Goal: Navigation & Orientation: Find specific page/section

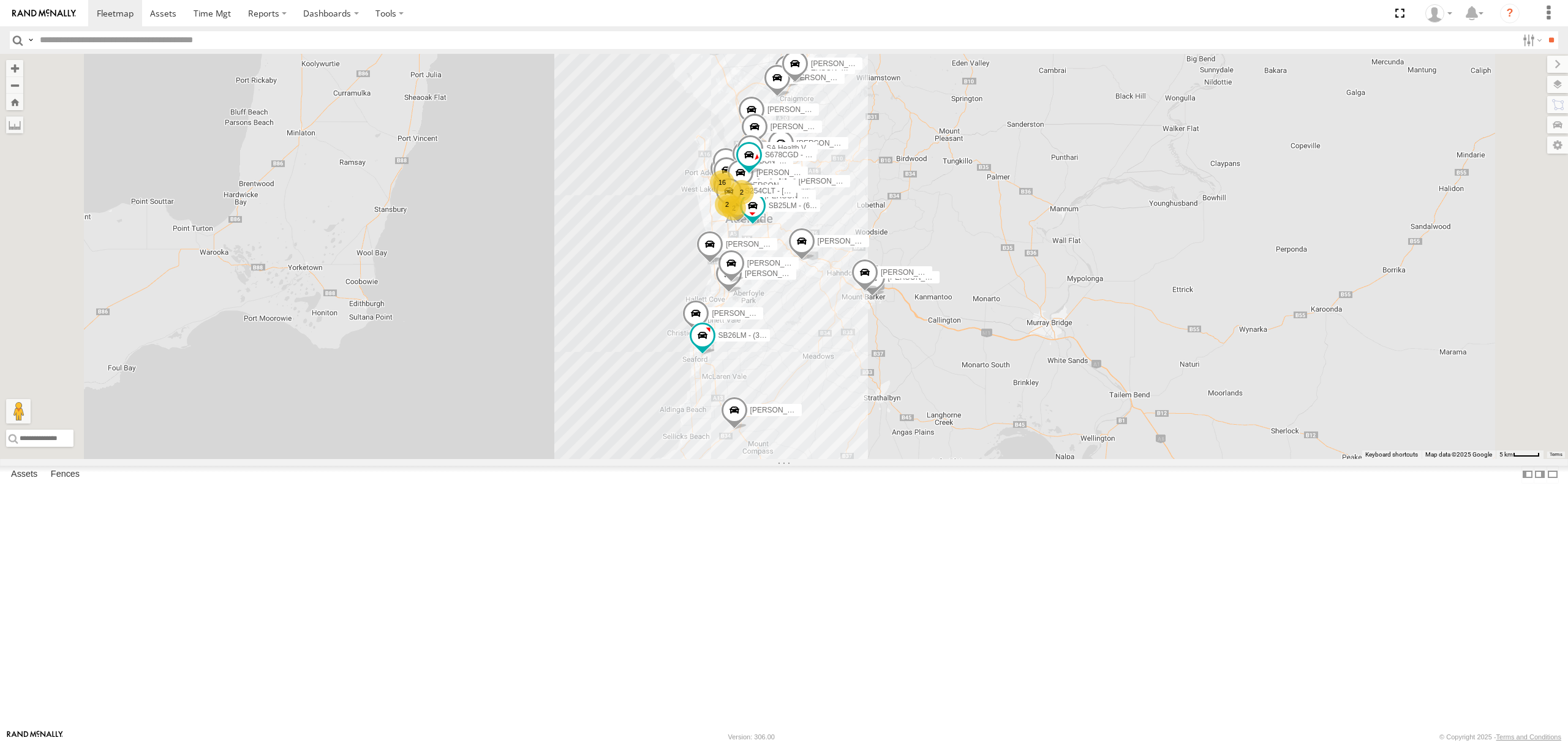
click at [0, 0] on div "All Assets" at bounding box center [0, 0] width 0 height 0
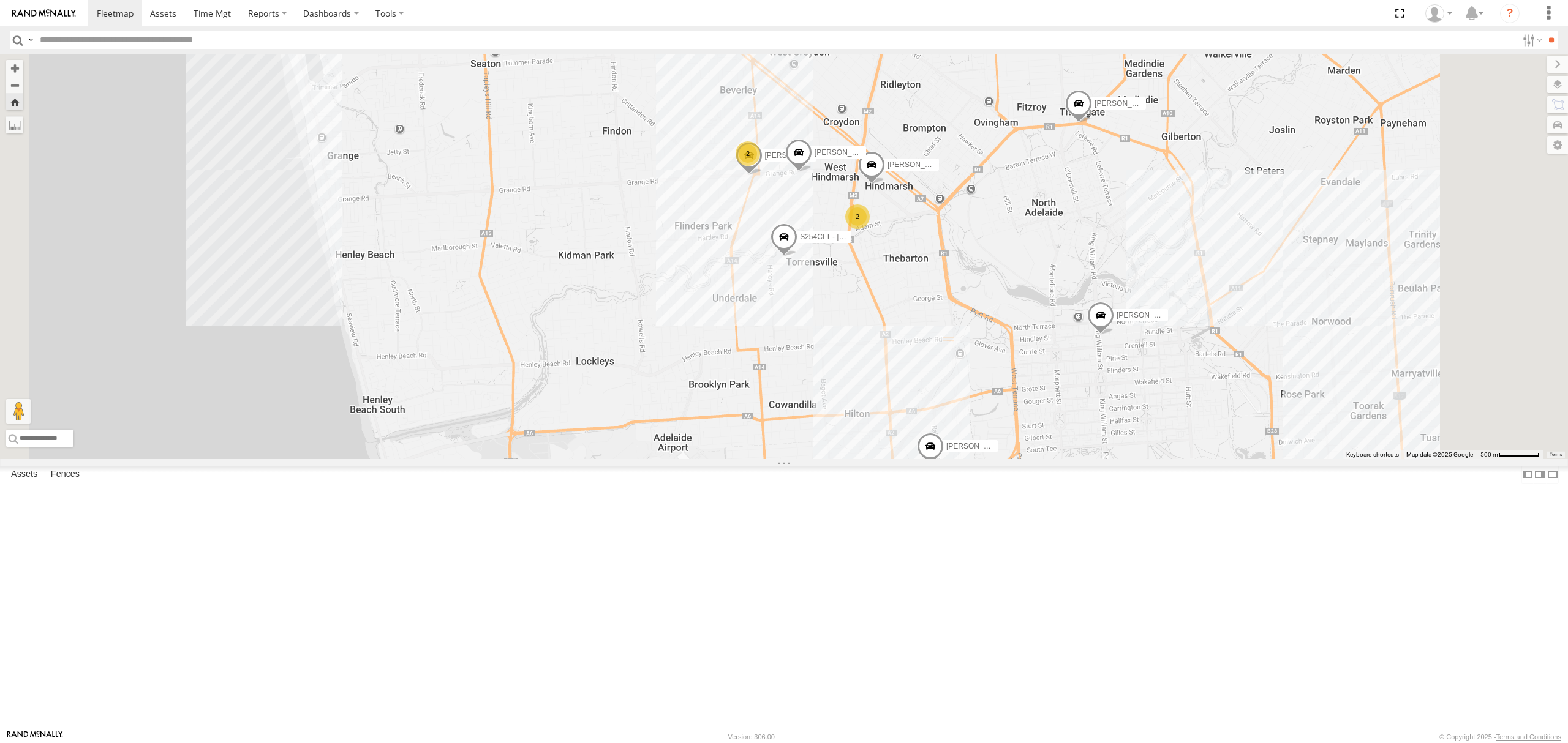
click at [0, 0] on div "All Assets" at bounding box center [0, 0] width 0 height 0
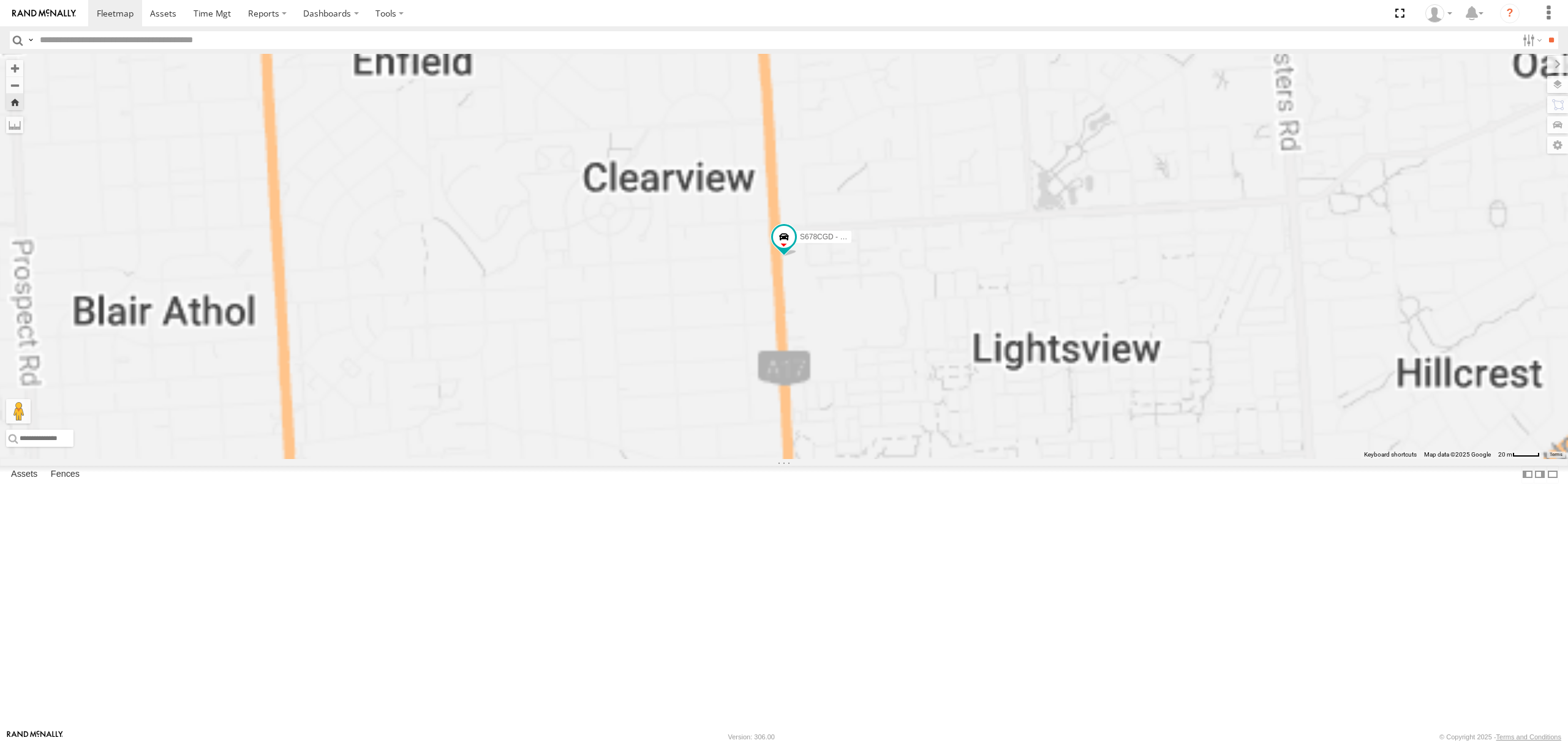
click at [0, 0] on div "All Assets" at bounding box center [0, 0] width 0 height 0
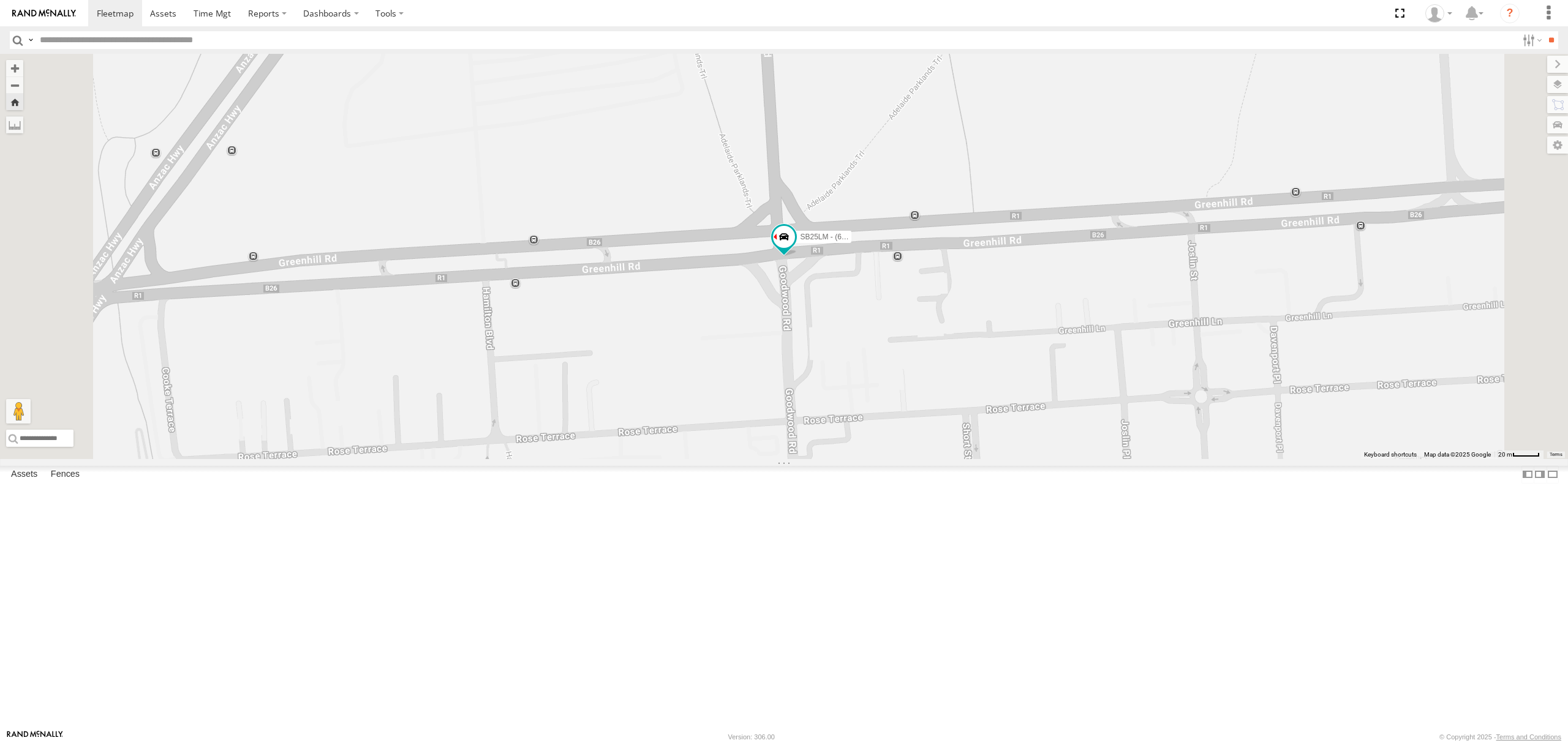
click at [0, 0] on div "S264CKI - Fridge It Crafter All Assets Depot Fridge it Logistics -34.86169 138.…" at bounding box center [0, 0] width 0 height 0
click at [0, 0] on div "All Assets" at bounding box center [0, 0] width 0 height 0
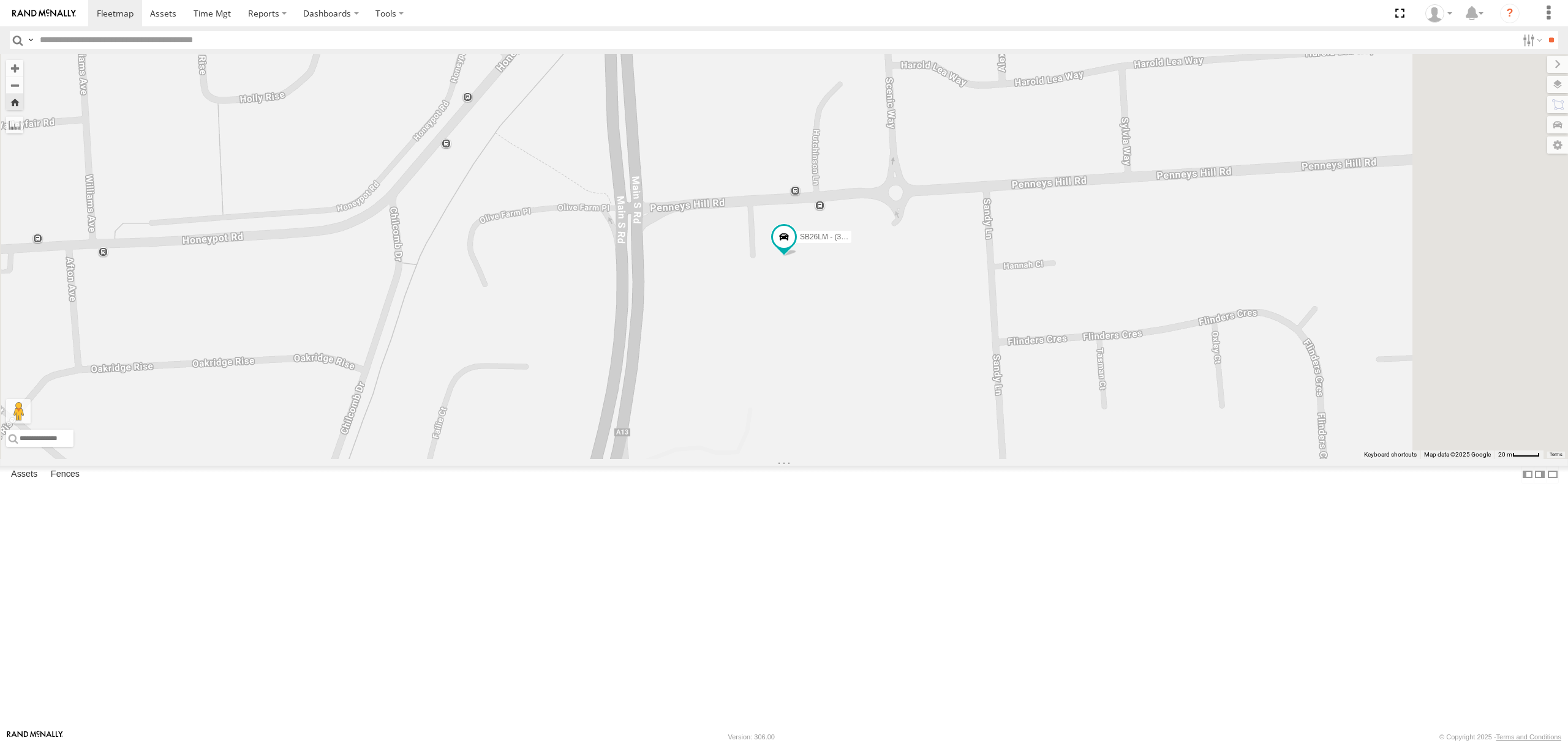
click at [0, 0] on div "S264CKI - Fridge It Crafter" at bounding box center [0, 0] width 0 height 0
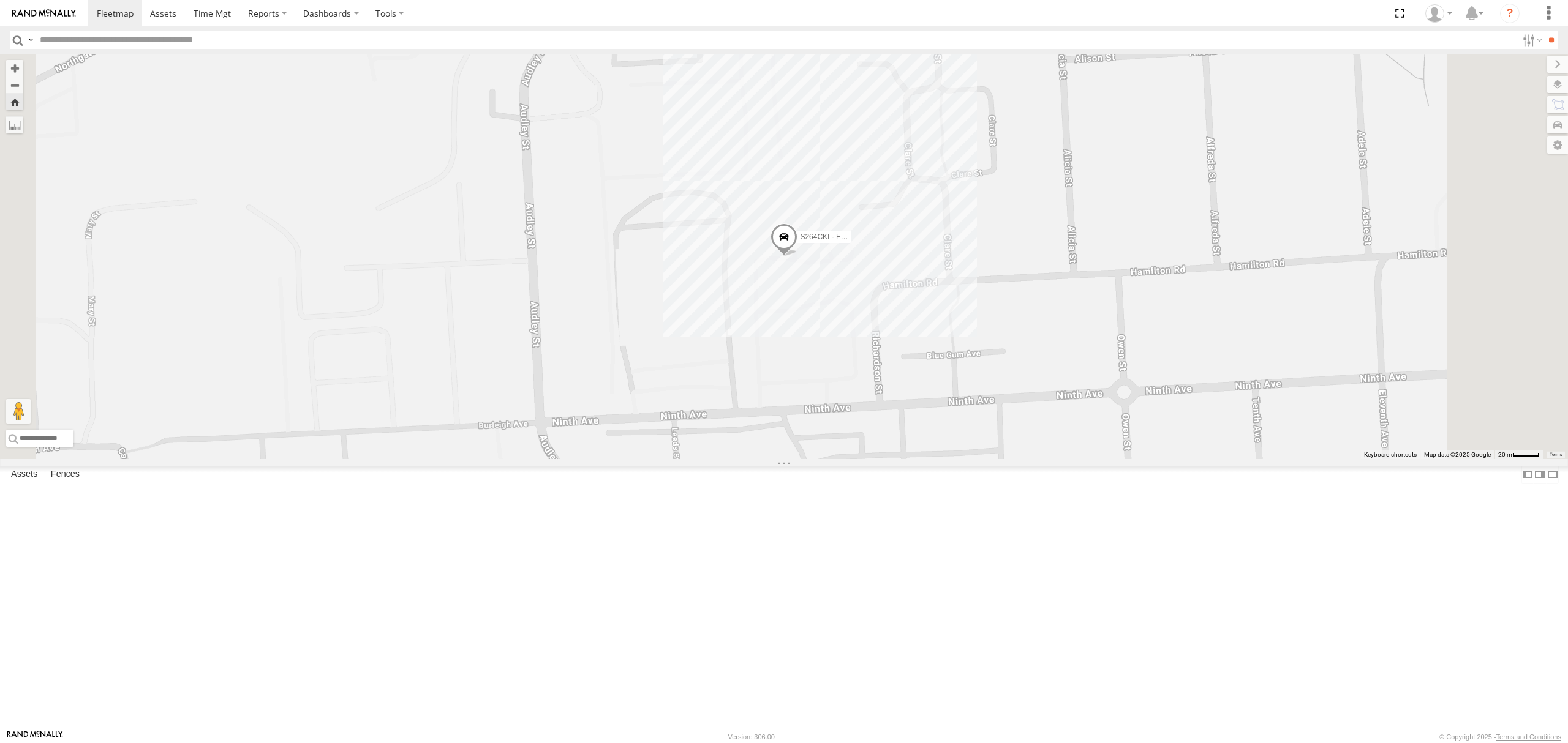
click at [0, 0] on div "Video" at bounding box center [0, 0] width 0 height 0
click at [0, 0] on div "All Assets" at bounding box center [0, 0] width 0 height 0
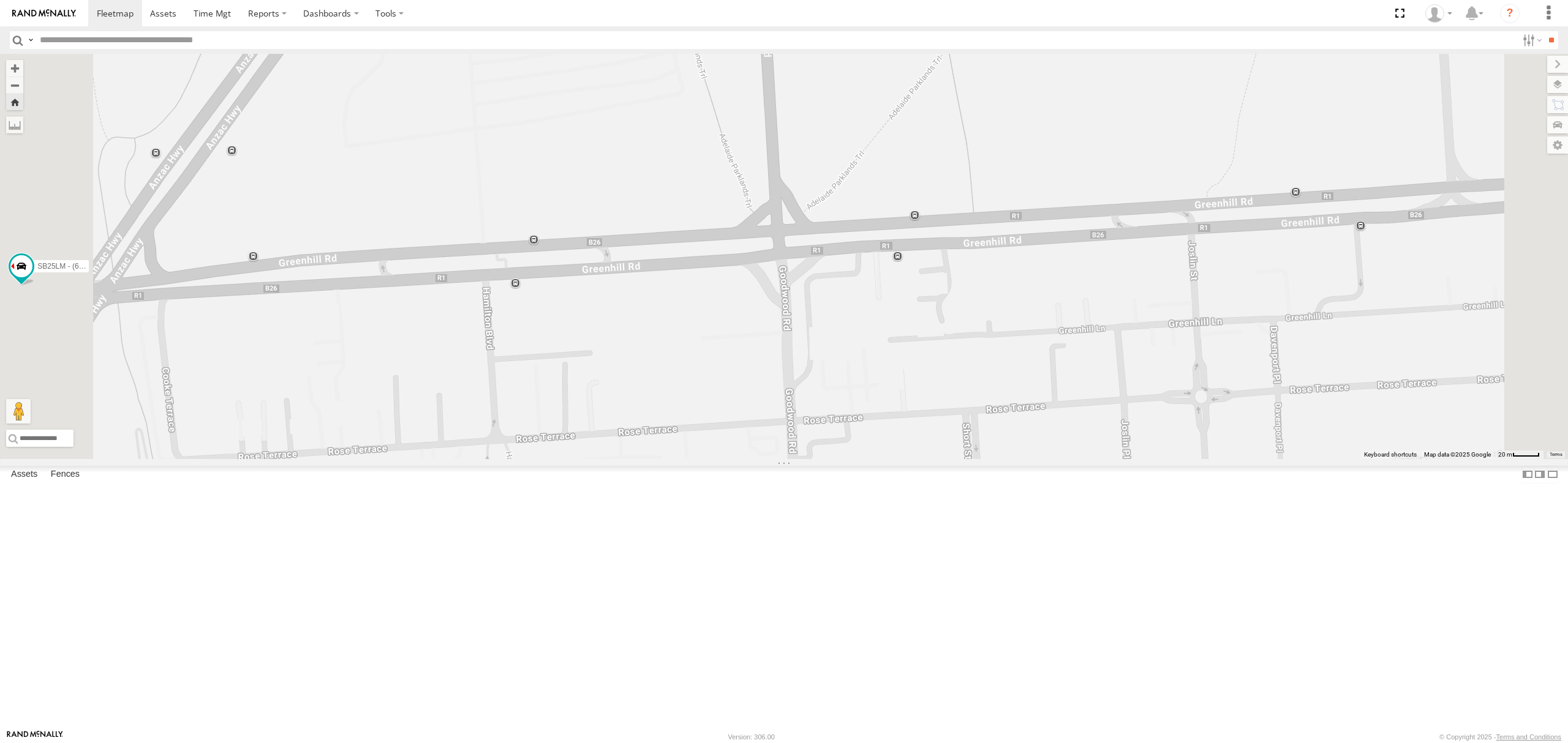
click at [0, 0] on div "All Assets" at bounding box center [0, 0] width 0 height 0
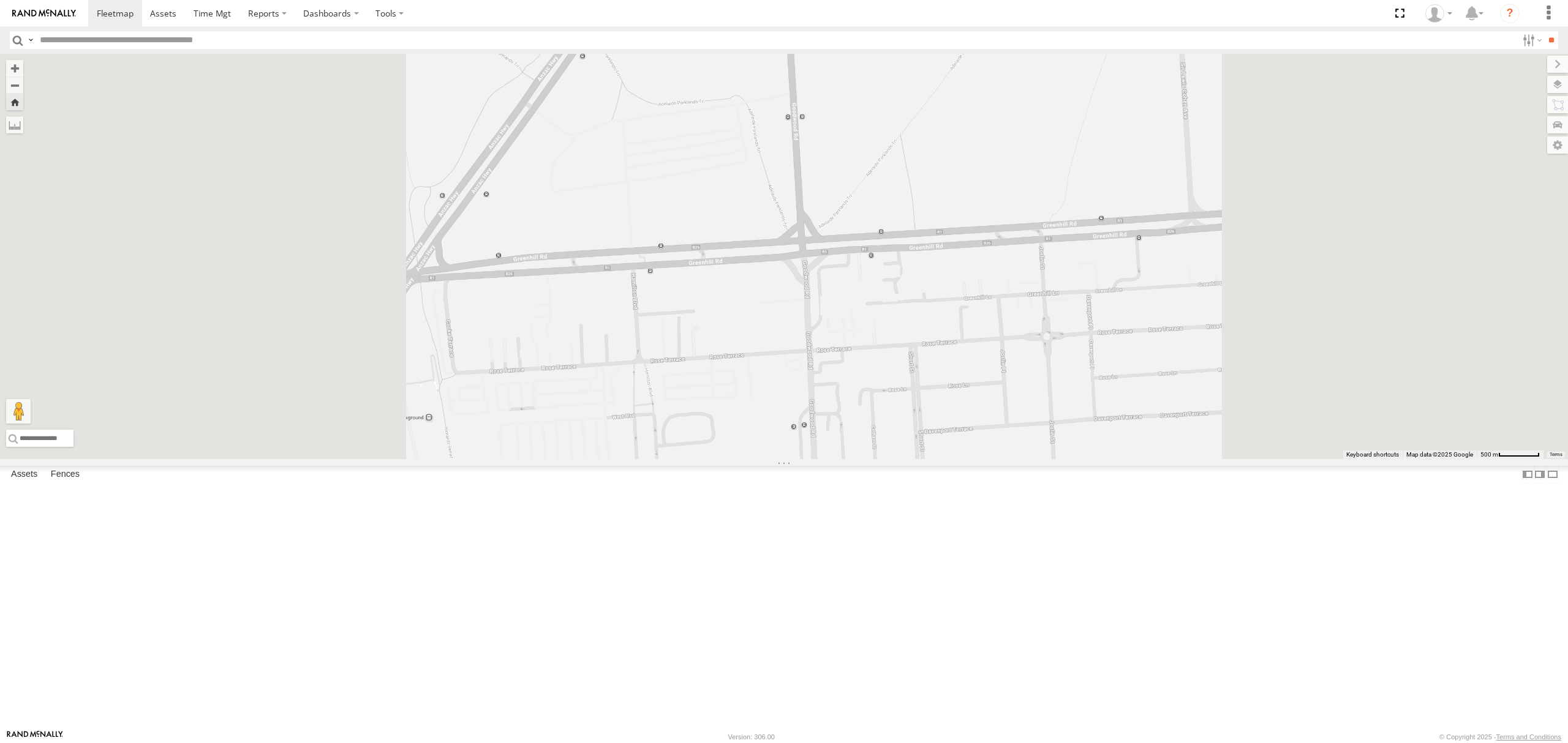
click at [0, 0] on div "4.8" at bounding box center [0, 0] width 0 height 0
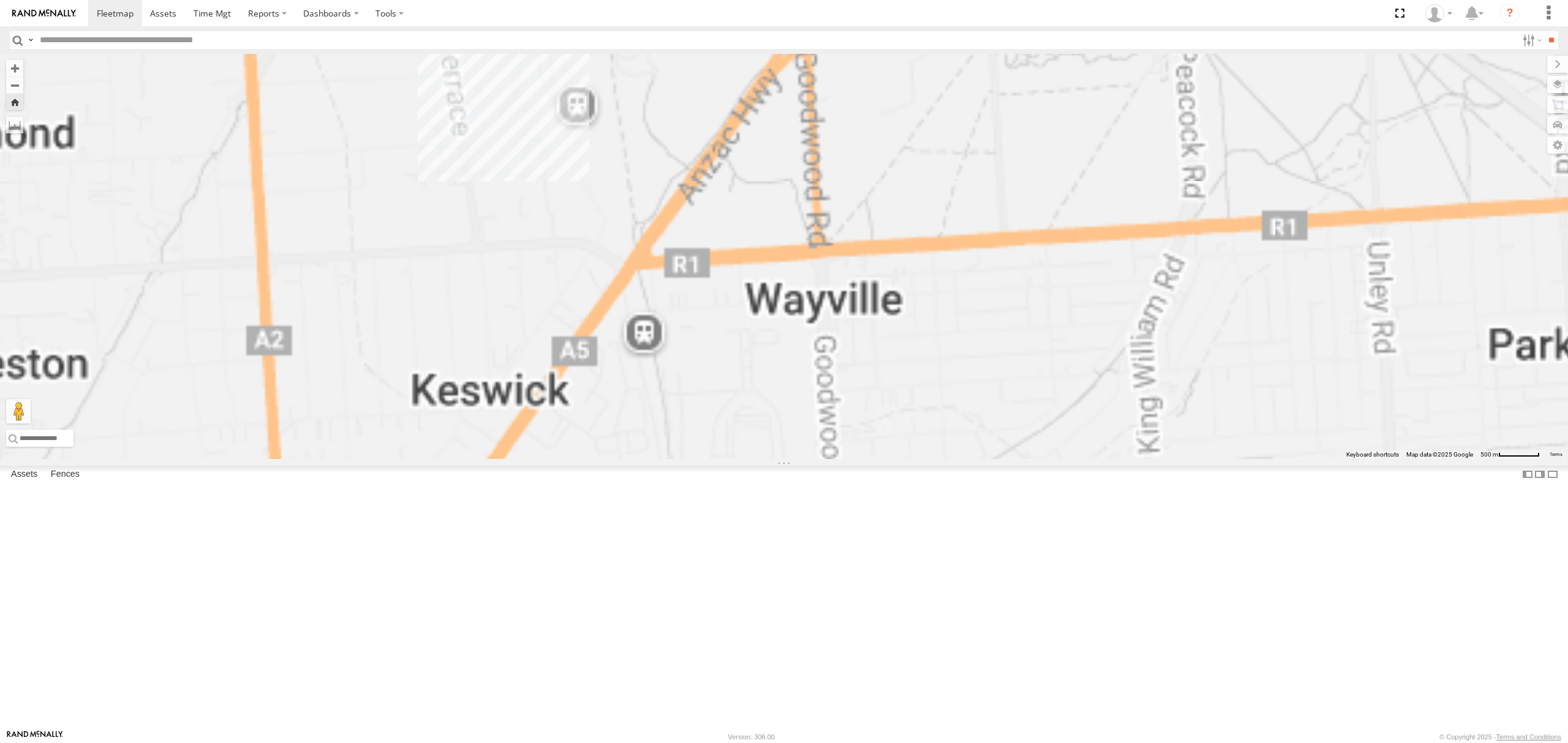
click at [0, 0] on div "All Assets" at bounding box center [0, 0] width 0 height 0
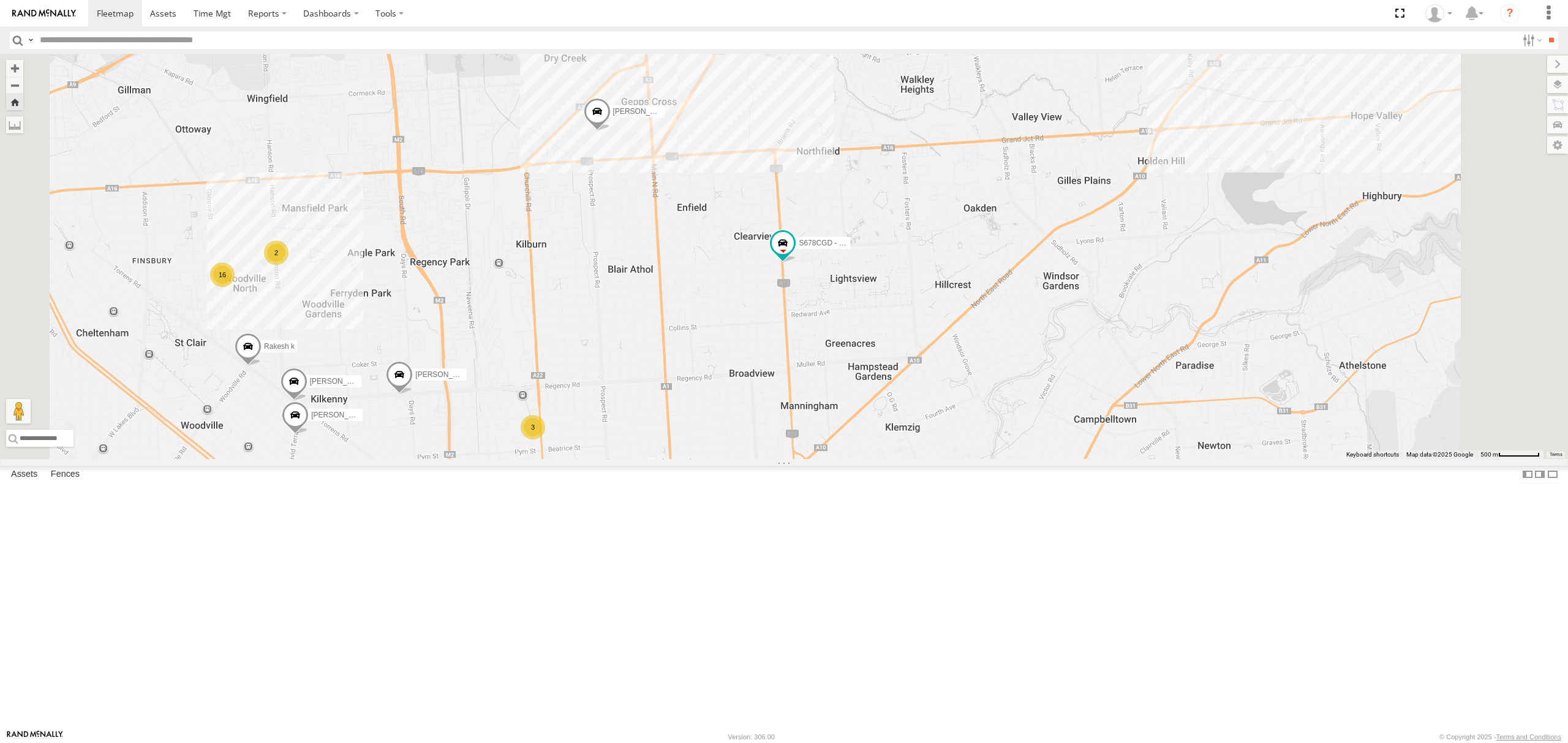
click at [0, 0] on div "SB25LM - (6P HINO) R6" at bounding box center [0, 0] width 0 height 0
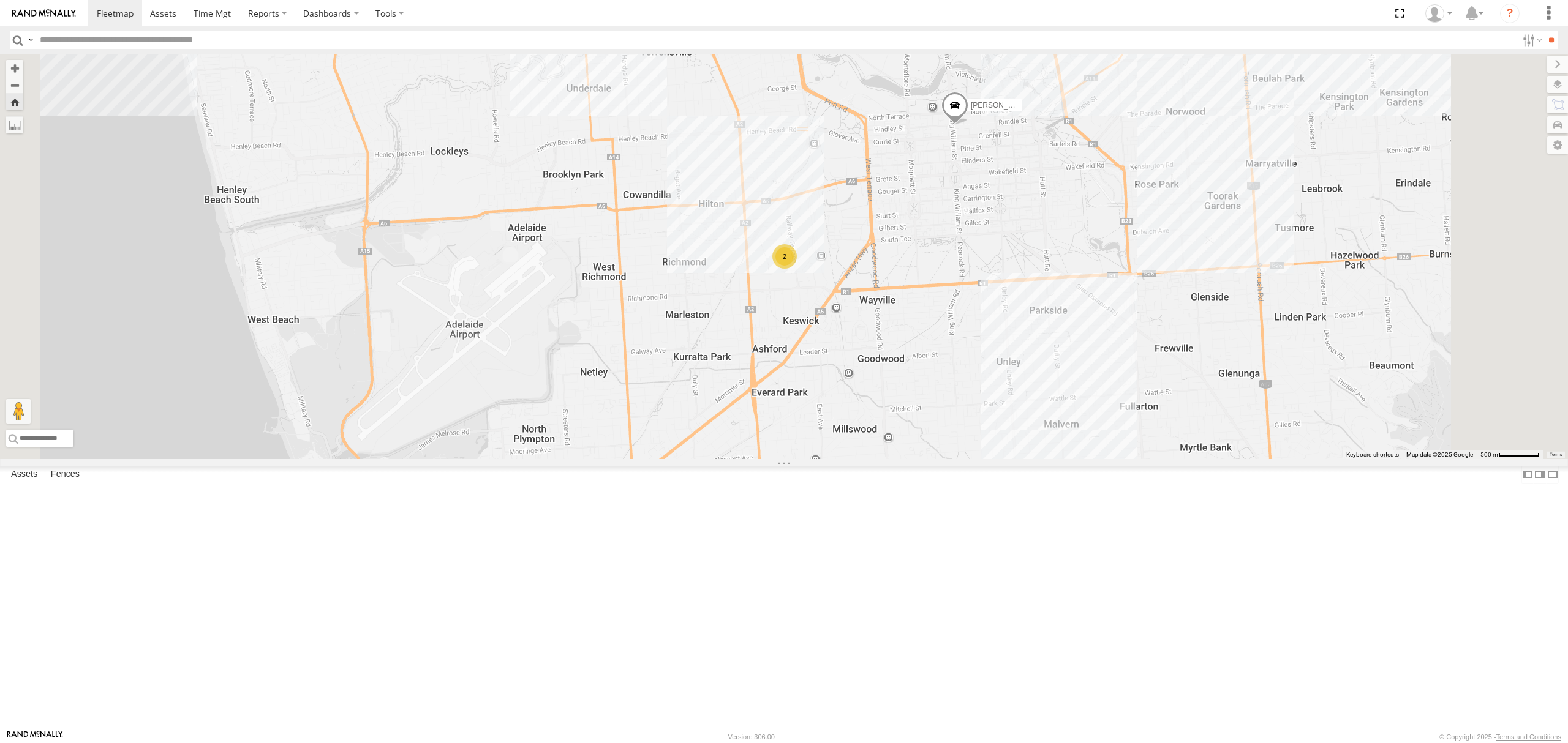
drag, startPoint x: 80, startPoint y: 97, endPoint x: 167, endPoint y: 89, distance: 87.4
click at [0, 0] on div "S254CLT - [PERSON_NAME] All Assets" at bounding box center [0, 0] width 0 height 0
